Goal: Task Accomplishment & Management: Manage account settings

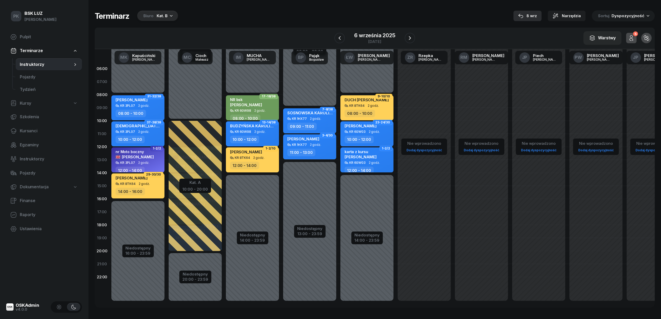
click at [531, 13] on div "8 wrz" at bounding box center [527, 16] width 19 height 6
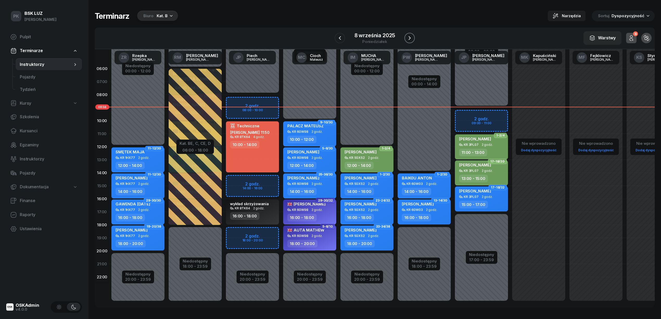
click at [406, 39] on icon "button" at bounding box center [409, 38] width 6 height 6
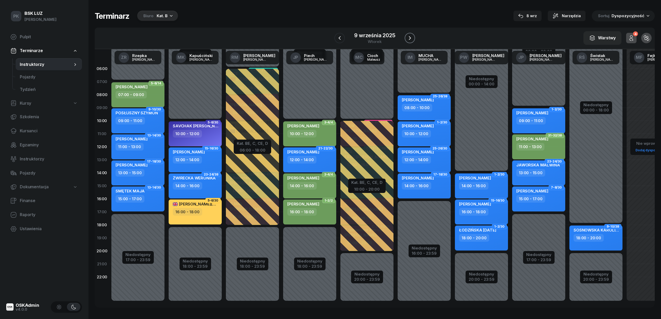
click at [410, 37] on icon "button" at bounding box center [410, 38] width 2 height 4
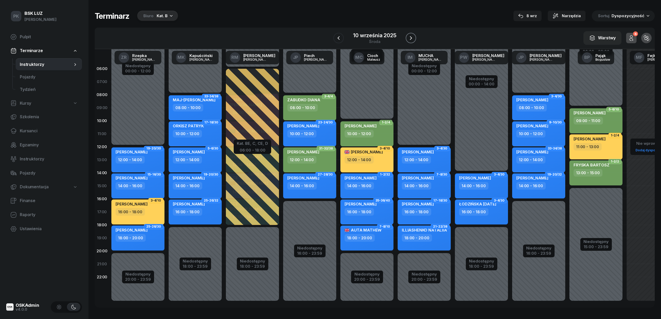
click at [413, 38] on icon "button" at bounding box center [411, 38] width 6 height 6
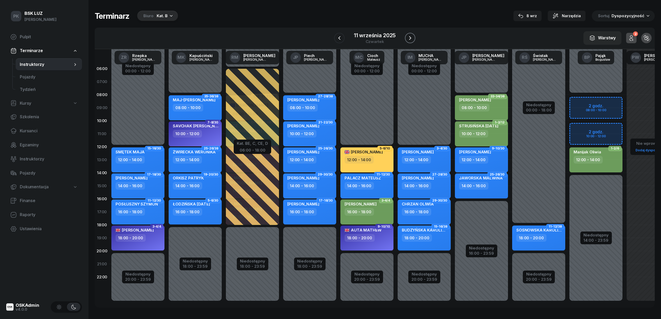
click at [408, 38] on icon "button" at bounding box center [410, 38] width 6 height 6
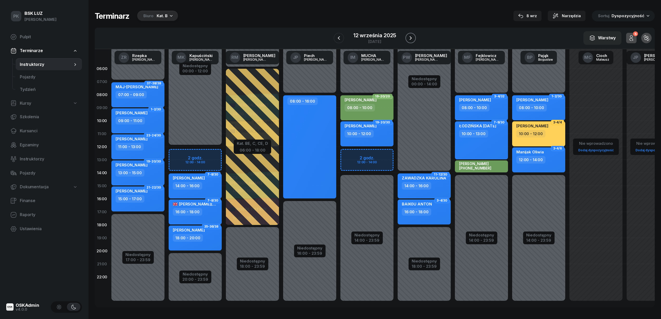
click at [408, 37] on icon "button" at bounding box center [410, 38] width 6 height 6
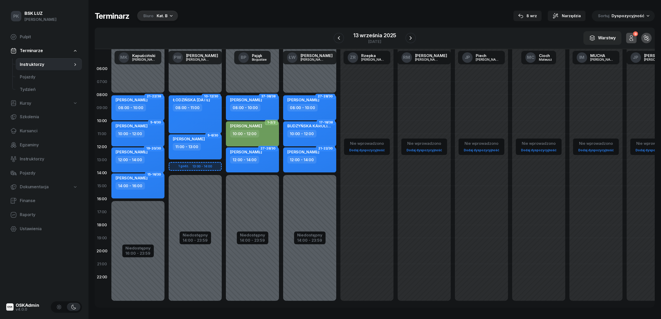
click at [345, 38] on div "[DATE]" at bounding box center [375, 38] width 82 height 15
click at [341, 40] on icon "button" at bounding box center [339, 38] width 6 height 6
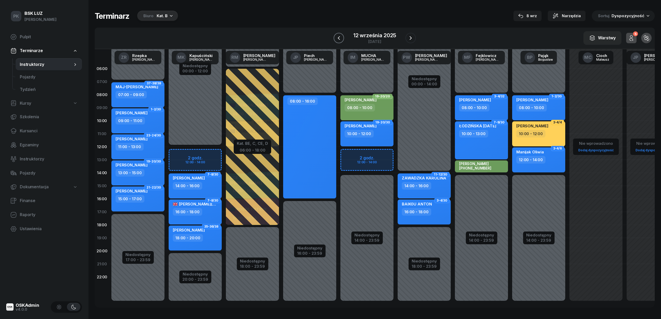
click at [344, 39] on button "button" at bounding box center [339, 38] width 10 height 10
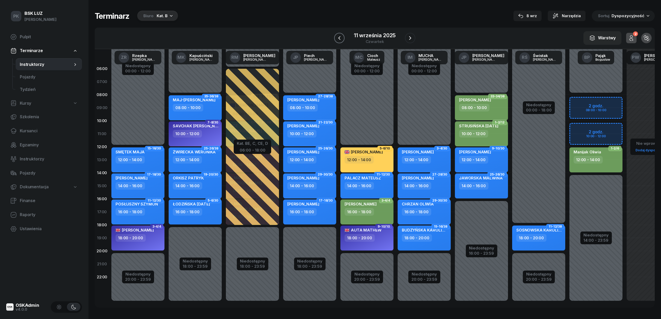
click at [341, 42] on button "button" at bounding box center [339, 38] width 10 height 10
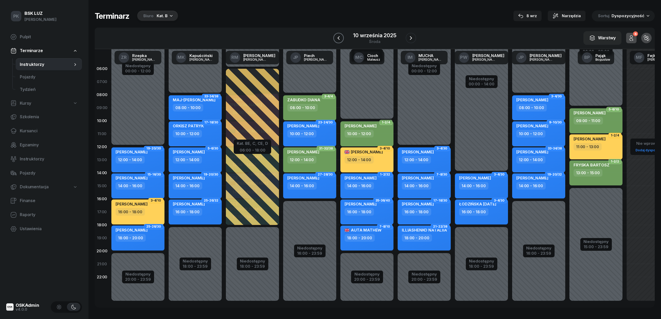
click at [341, 42] on button "button" at bounding box center [338, 38] width 10 height 10
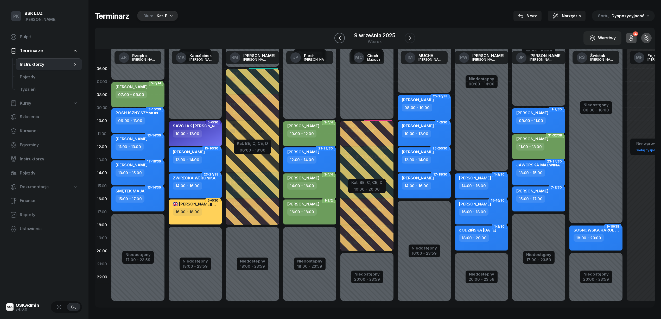
click at [338, 39] on icon "button" at bounding box center [339, 38] width 6 height 6
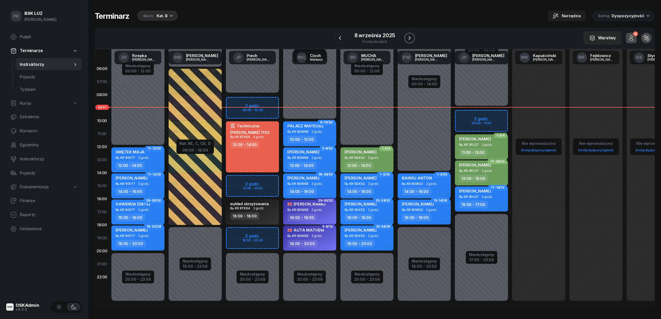
click at [412, 35] on icon "button" at bounding box center [409, 38] width 6 height 6
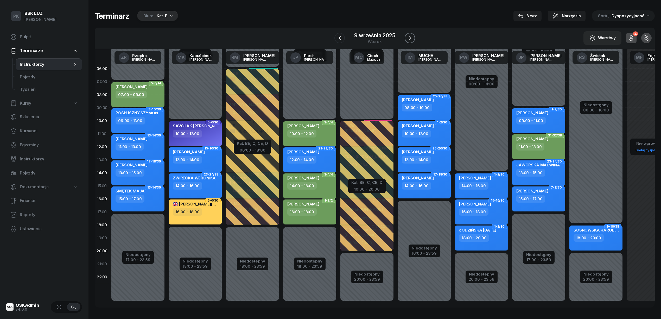
click at [411, 39] on icon "button" at bounding box center [410, 38] width 6 height 6
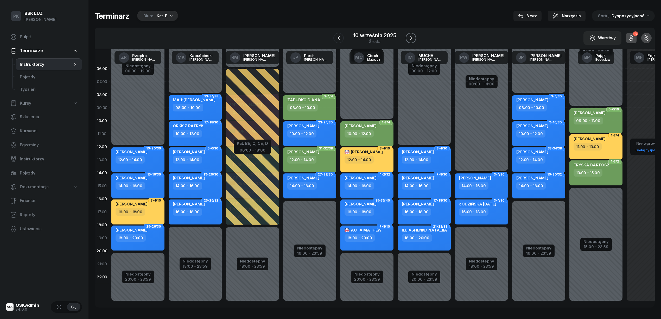
click at [409, 36] on icon "button" at bounding box center [411, 38] width 6 height 6
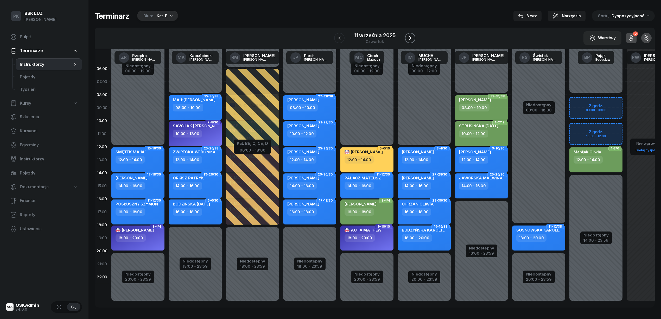
click at [409, 38] on icon "button" at bounding box center [410, 38] width 6 height 6
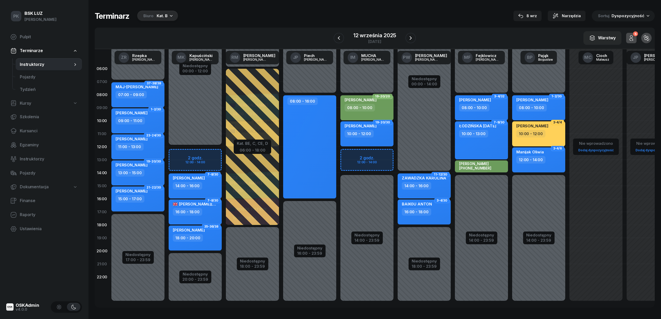
click at [330, 37] on div "W Wybierz AK [PERSON_NAME] BP [PERSON_NAME] DP [PERSON_NAME] GS [PERSON_NAME] I…" at bounding box center [375, 39] width 560 height 22
click at [340, 37] on icon "button" at bounding box center [339, 38] width 6 height 6
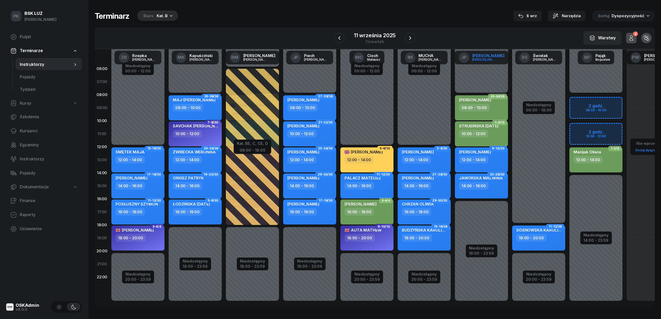
click at [490, 51] on link "[PERSON_NAME]" at bounding box center [482, 58] width 54 height 14
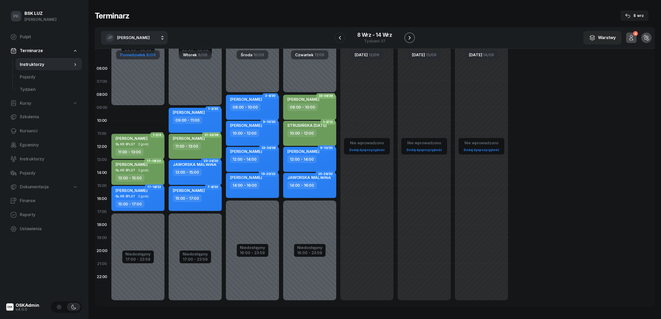
click at [410, 37] on icon "button" at bounding box center [409, 38] width 2 height 4
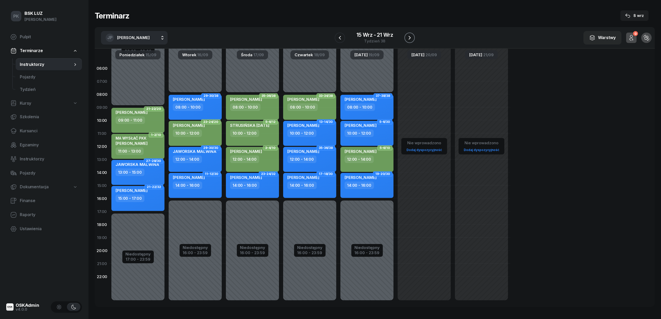
click at [410, 37] on icon "button" at bounding box center [409, 38] width 2 height 4
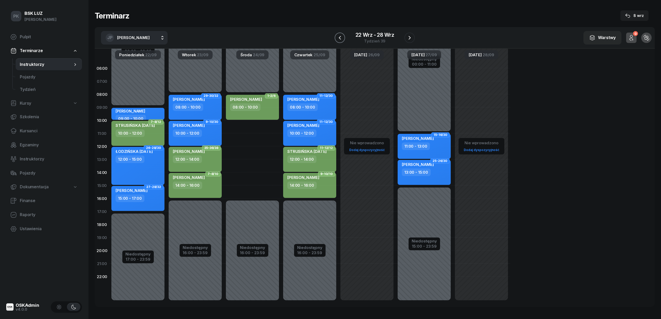
click at [338, 37] on icon "button" at bounding box center [340, 38] width 6 height 6
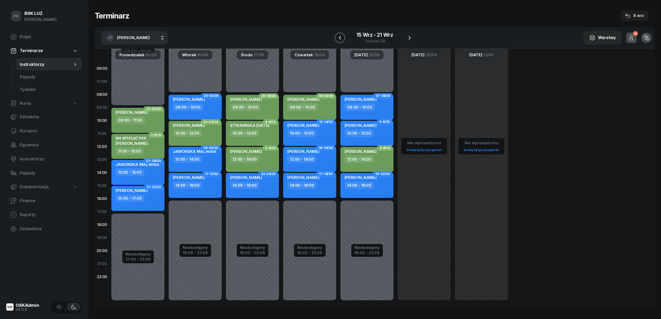
click at [338, 37] on icon "button" at bounding box center [340, 38] width 6 height 6
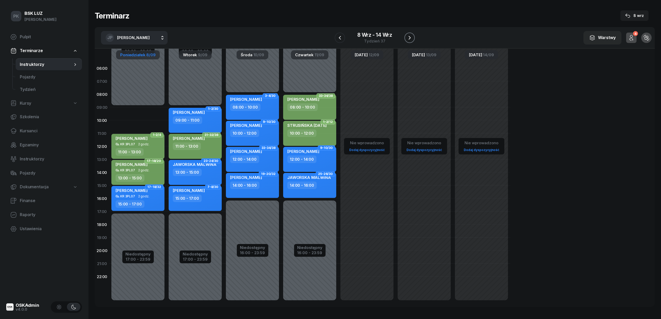
click at [405, 37] on button "button" at bounding box center [409, 38] width 10 height 10
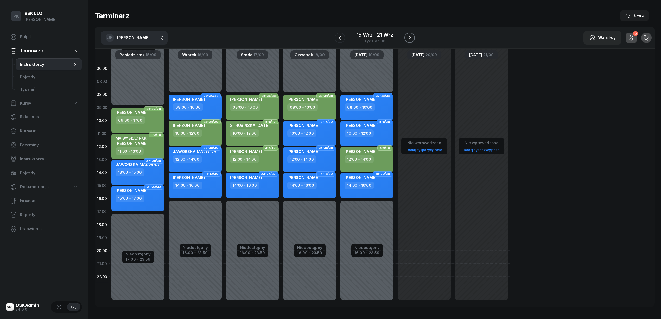
click at [405, 37] on button "button" at bounding box center [409, 38] width 10 height 10
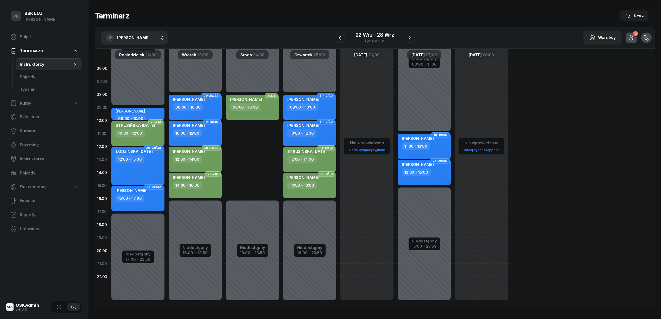
click at [262, 123] on div "Niedostępny 00:00 - 08:00 Niedostępny 16:00 - 23:59 1-2/6 [PERSON_NAME] 08:00 -…" at bounding box center [252, 185] width 57 height 247
select select "10"
select select "12"
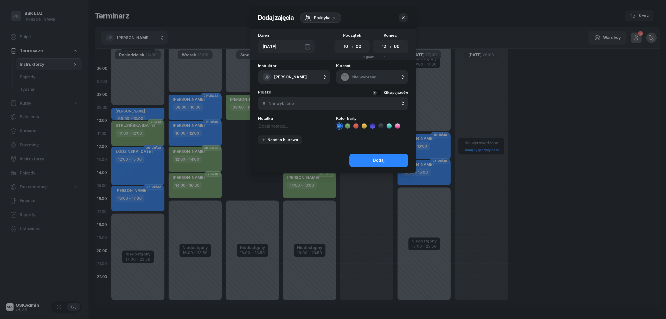
click at [360, 76] on span "Nie wybrano" at bounding box center [377, 77] width 51 height 7
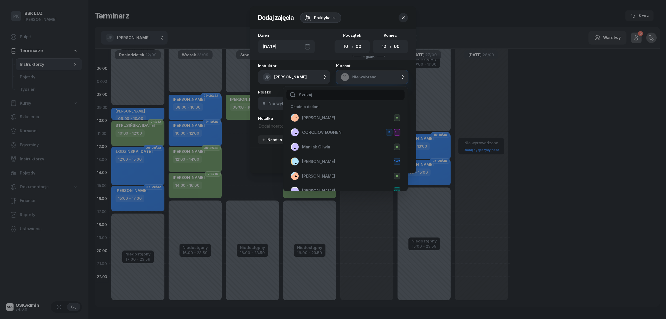
click at [338, 96] on input "text" at bounding box center [345, 95] width 118 height 11
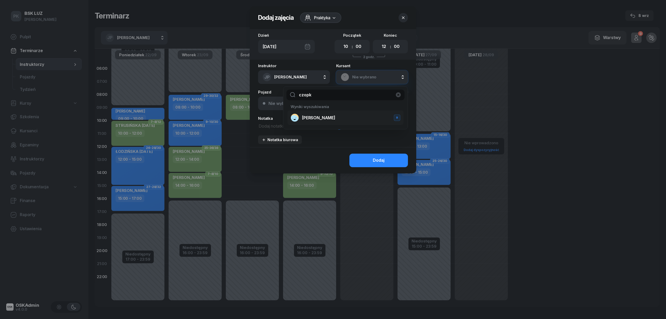
type input "czopk"
click at [318, 119] on span "[PERSON_NAME]" at bounding box center [318, 117] width 33 height 7
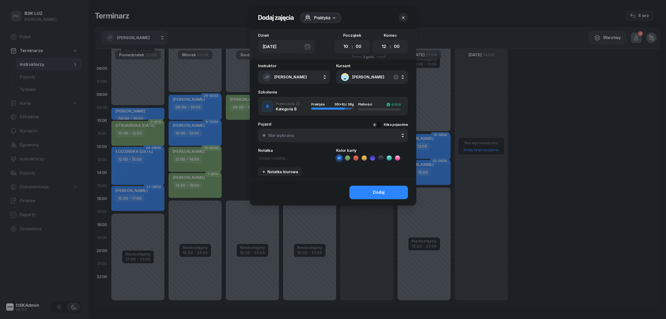
click at [344, 157] on li at bounding box center [347, 158] width 6 height 6
click at [368, 192] on button "Dodaj" at bounding box center [378, 193] width 59 height 14
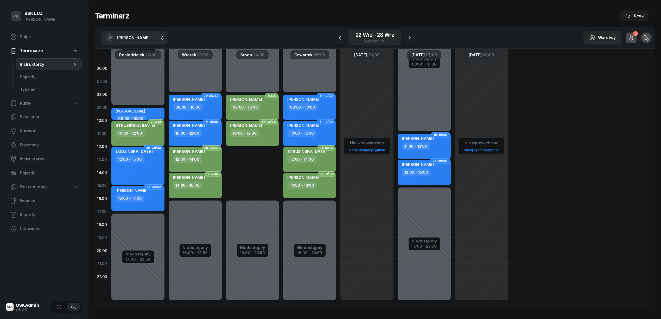
click at [361, 35] on div "[DATE] - [DATE]" at bounding box center [374, 34] width 39 height 5
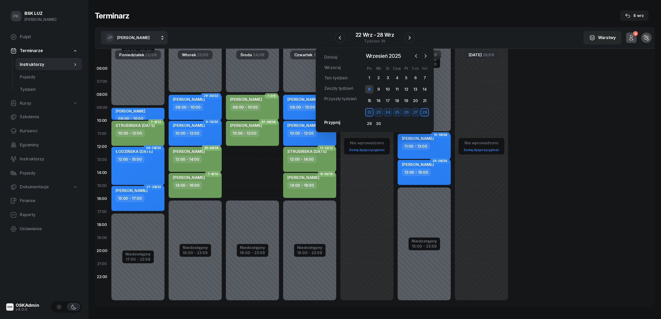
click at [369, 88] on div "8" at bounding box center [369, 89] width 8 height 8
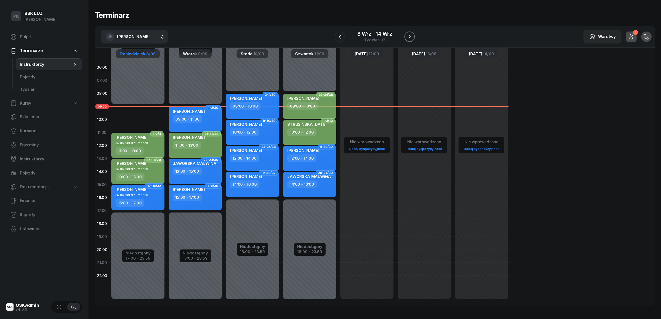
click at [411, 36] on icon "button" at bounding box center [409, 37] width 6 height 6
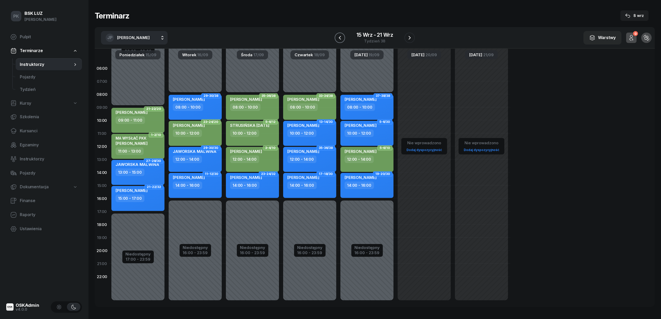
click at [339, 39] on icon "button" at bounding box center [340, 38] width 6 height 6
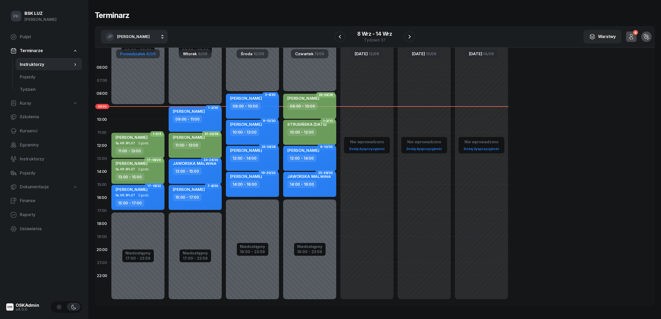
click at [212, 147] on div "11:00 - 13:00" at bounding box center [196, 145] width 46 height 8
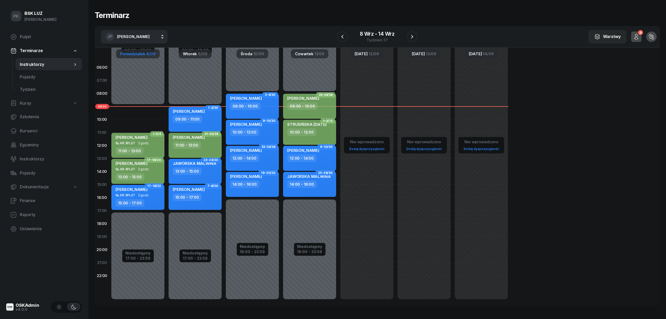
select select "11"
select select "13"
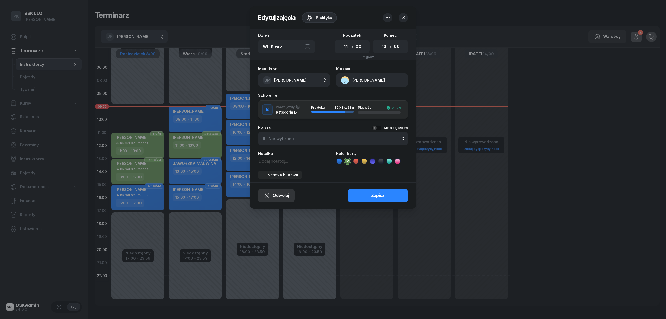
click at [272, 197] on div "Odwołaj" at bounding box center [276, 195] width 25 height 7
click at [273, 165] on div "Kursant odwołał" at bounding box center [267, 163] width 31 height 7
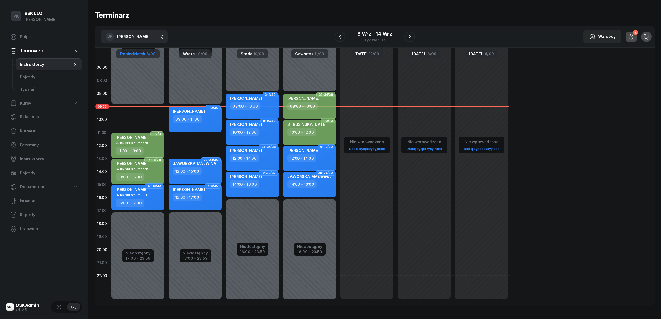
drag, startPoint x: 312, startPoint y: 12, endPoint x: 308, endPoint y: 4, distance: 9.0
click at [315, 12] on div "Terminarz" at bounding box center [375, 14] width 560 height 9
click at [249, 54] on span "Środa" at bounding box center [246, 54] width 11 height 4
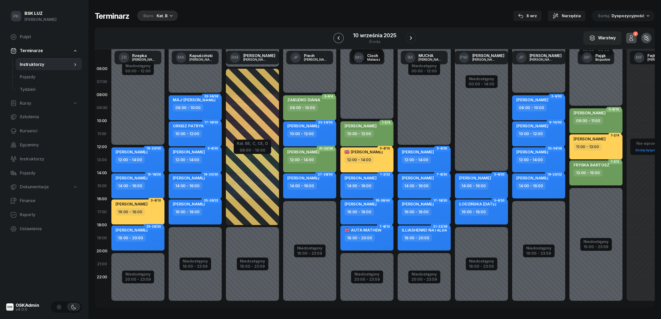
click at [337, 38] on icon "button" at bounding box center [338, 38] width 6 height 6
